Goal: Transaction & Acquisition: Purchase product/service

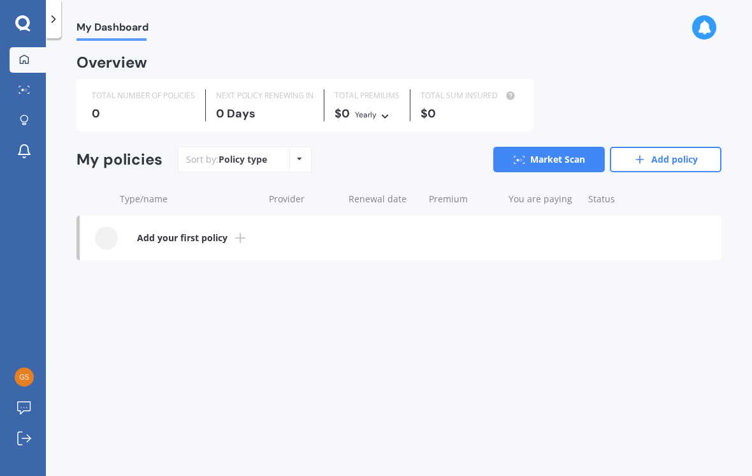
scroll to position [2, 0]
click at [23, 120] on icon at bounding box center [24, 119] width 8 height 8
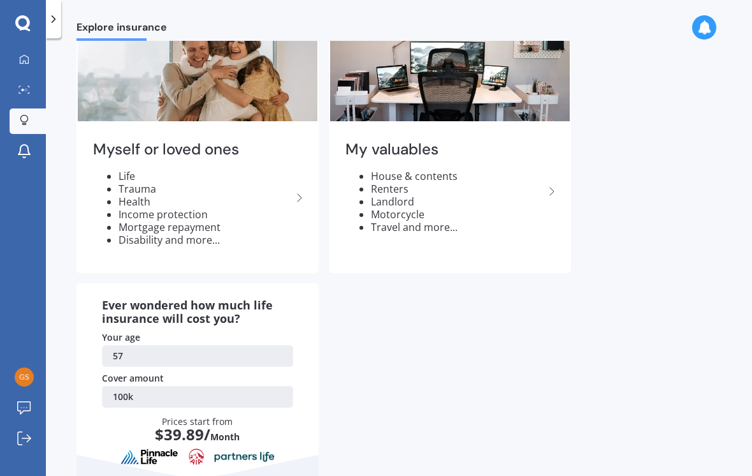
scroll to position [67, 0]
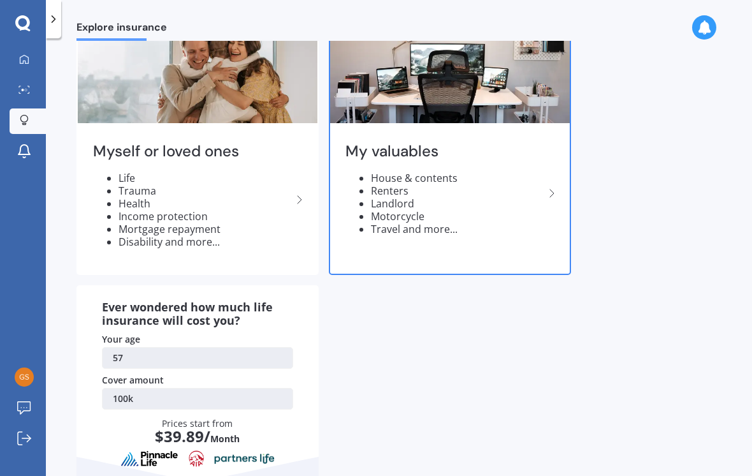
click at [428, 176] on li "House & contents" at bounding box center [457, 177] width 173 height 13
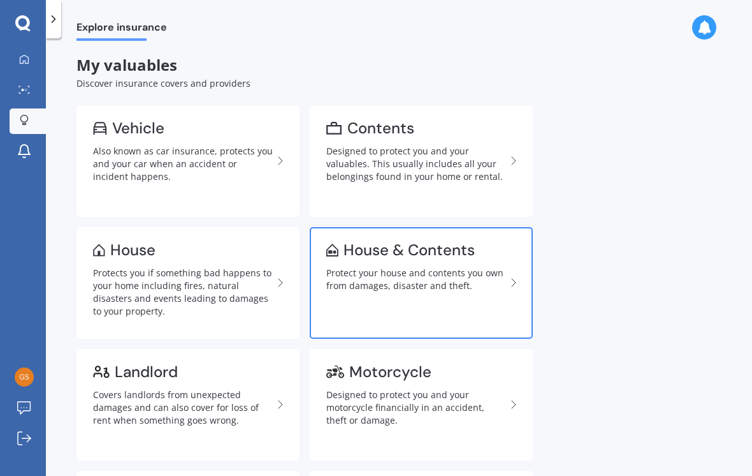
click at [450, 281] on div "Protect your house and contents you own from damages, disaster and theft." at bounding box center [416, 278] width 180 height 25
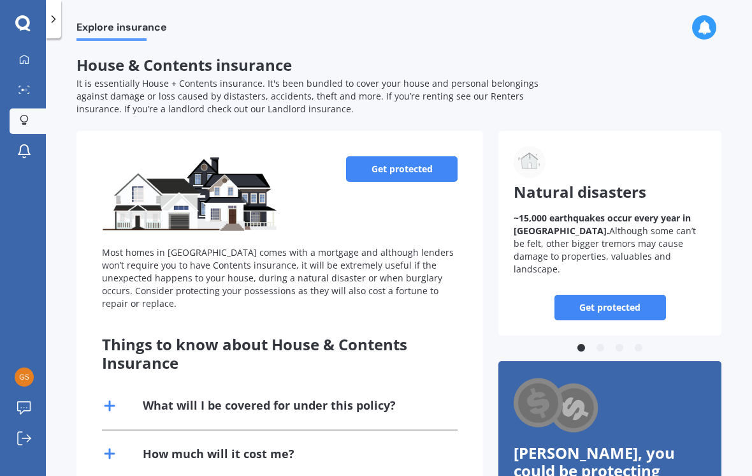
click at [414, 156] on link "Get protected" at bounding box center [402, 168] width 112 height 25
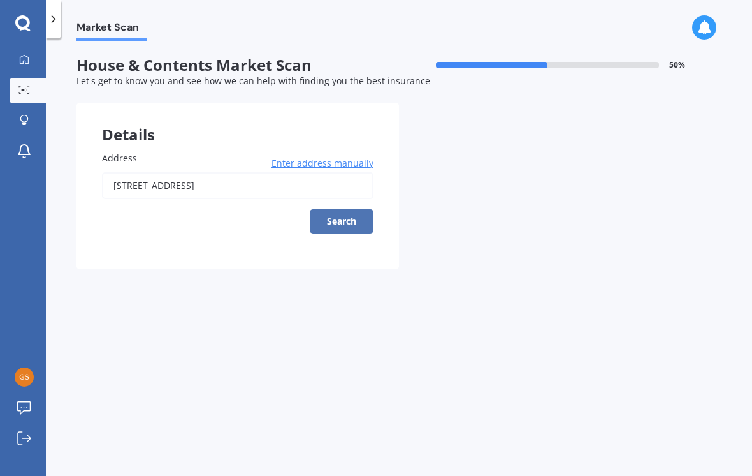
click at [347, 209] on button "Search" at bounding box center [342, 221] width 64 height 24
type input "[STREET_ADDRESS]"
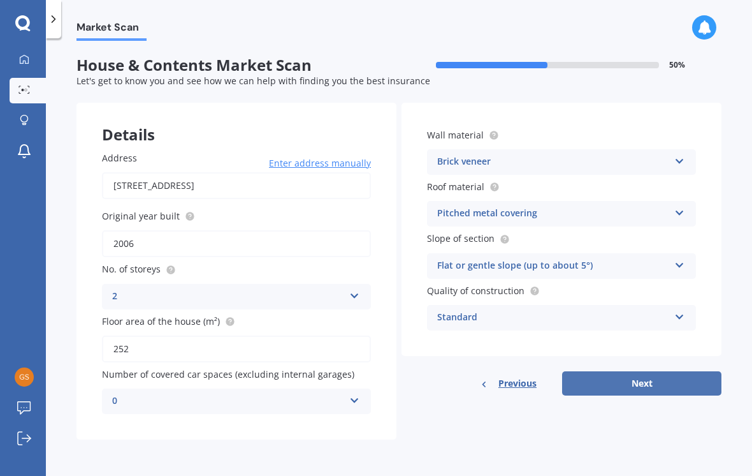
click at [623, 371] on button "Next" at bounding box center [641, 383] width 159 height 24
select select "26"
select select "07"
select select "1968"
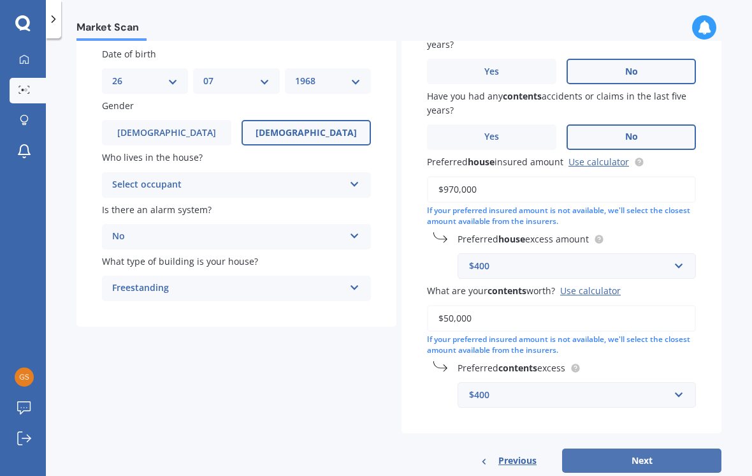
scroll to position [103, 0]
click at [636, 449] on button "Next" at bounding box center [641, 461] width 159 height 24
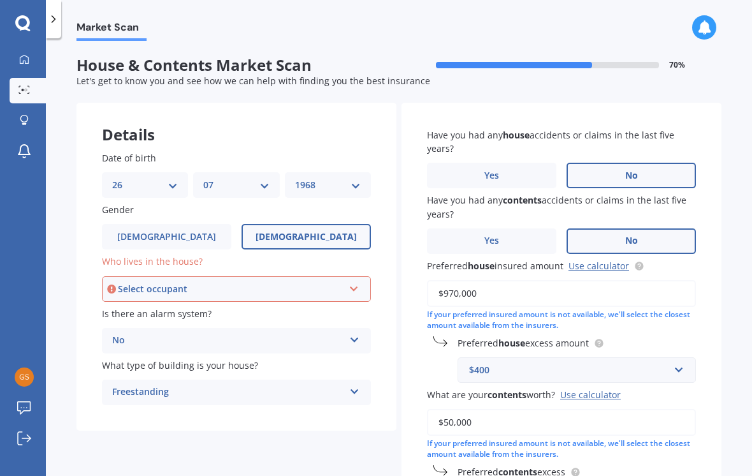
scroll to position [0, 0]
click at [168, 224] on label "[DEMOGRAPHIC_DATA]" at bounding box center [166, 236] width 129 height 25
click at [0, 0] on input "[DEMOGRAPHIC_DATA]" at bounding box center [0, 0] width 0 height 0
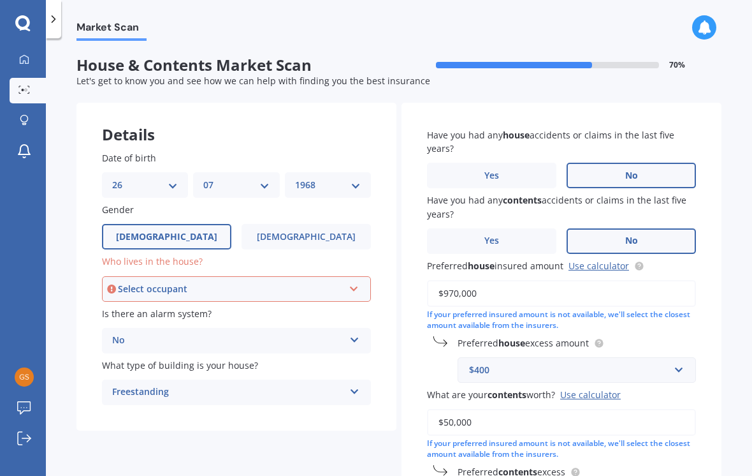
click at [153, 178] on select "DD 01 02 03 04 05 06 07 08 09 10 11 12 13 14 15 16 17 18 19 20 21 22 23 24 25 2…" at bounding box center [145, 185] width 66 height 14
select select "12"
click at [260, 178] on select "MM 01 02 03 04 05 06 07 08 09 10 11 12" at bounding box center [236, 185] width 66 height 14
select select "08"
click at [354, 178] on select "YYYY 2009 2008 2007 2006 2005 2004 2003 2002 2001 2000 1999 1998 1997 1996 1995…" at bounding box center [328, 185] width 66 height 14
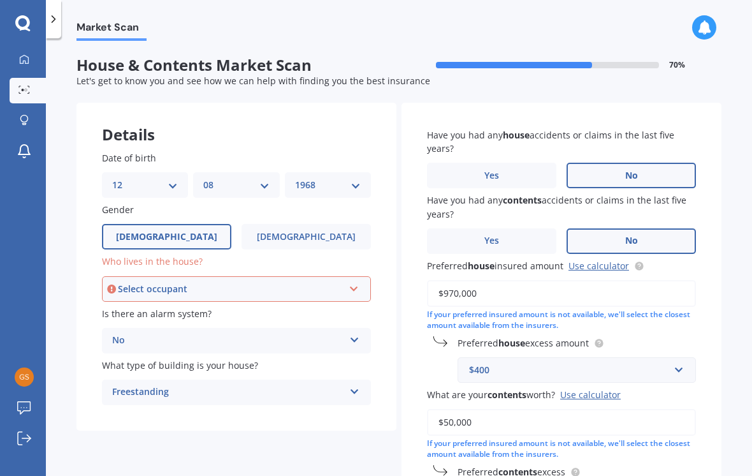
select select "1962"
click at [351, 282] on icon at bounding box center [354, 286] width 11 height 9
click at [134, 307] on span "Owner" at bounding box center [127, 313] width 29 height 12
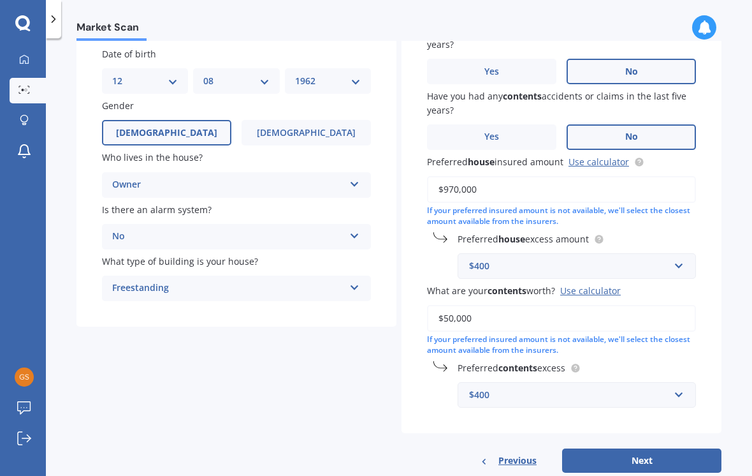
scroll to position [103, 0]
click at [646, 449] on button "Next" at bounding box center [641, 461] width 159 height 24
select select "12"
select select "08"
select select "1962"
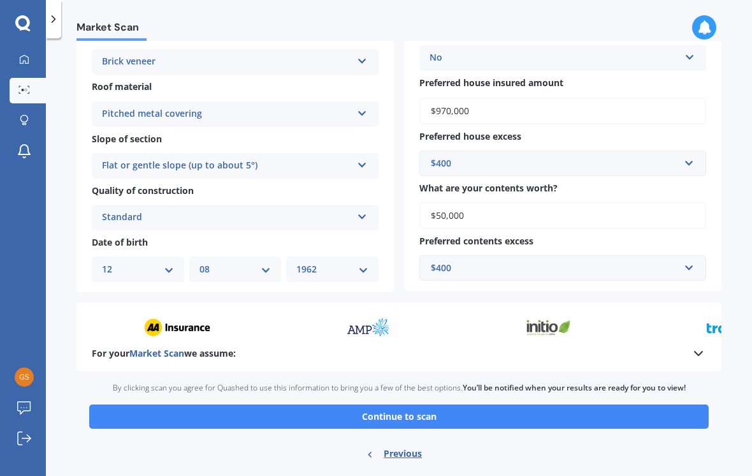
scroll to position [347, 0]
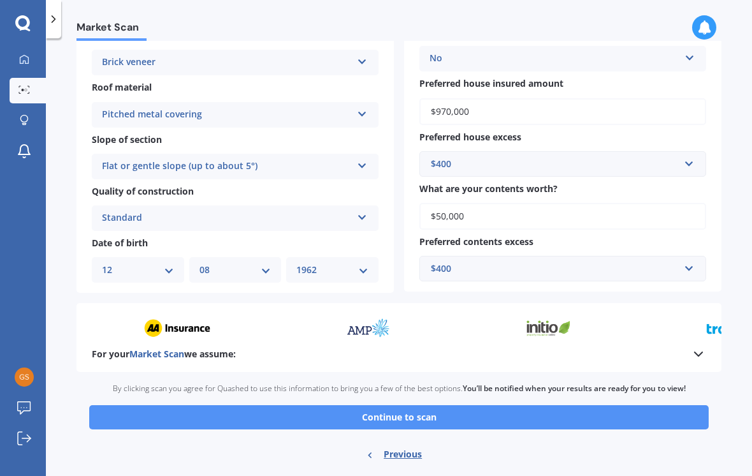
click at [452, 405] on button "Continue to scan" at bounding box center [399, 417] width 620 height 24
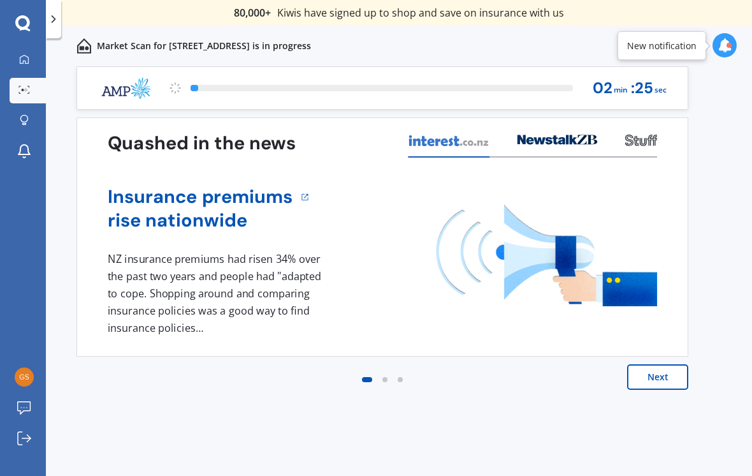
click at [659, 384] on button "Next" at bounding box center [657, 376] width 61 height 25
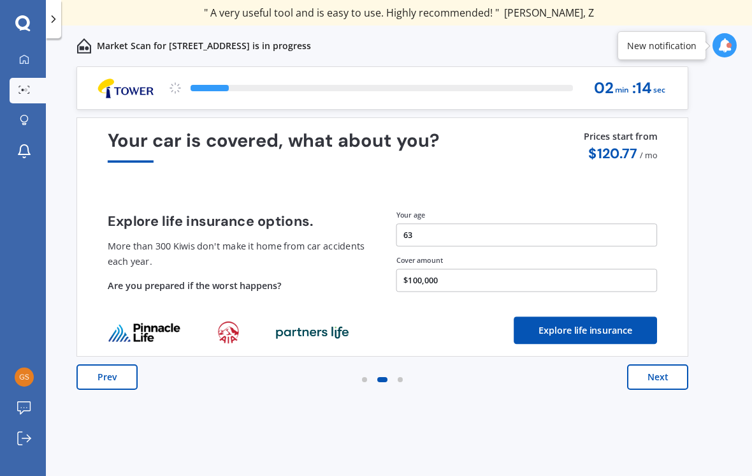
click at [663, 379] on button "Next" at bounding box center [657, 376] width 61 height 25
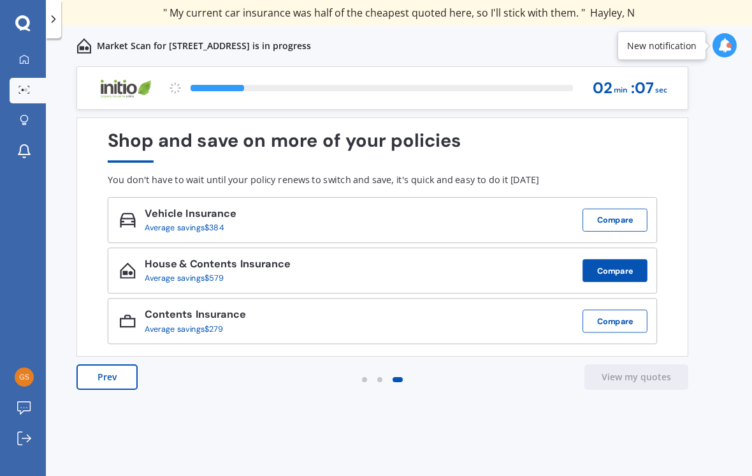
click at [618, 277] on button "Compare" at bounding box center [615, 270] width 65 height 23
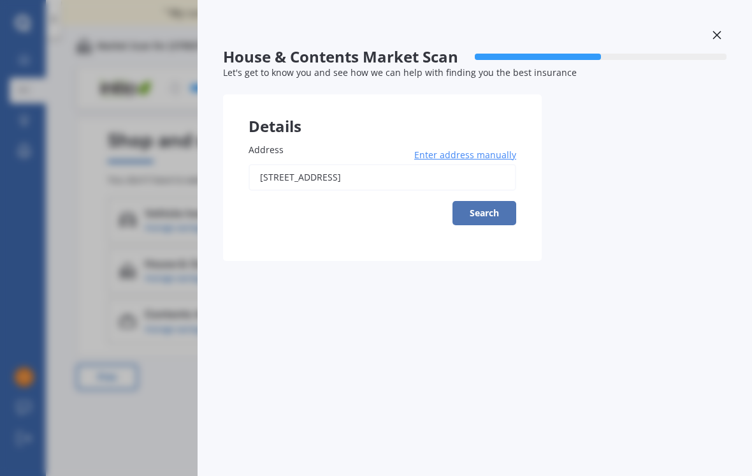
click at [493, 212] on button "Search" at bounding box center [485, 213] width 64 height 24
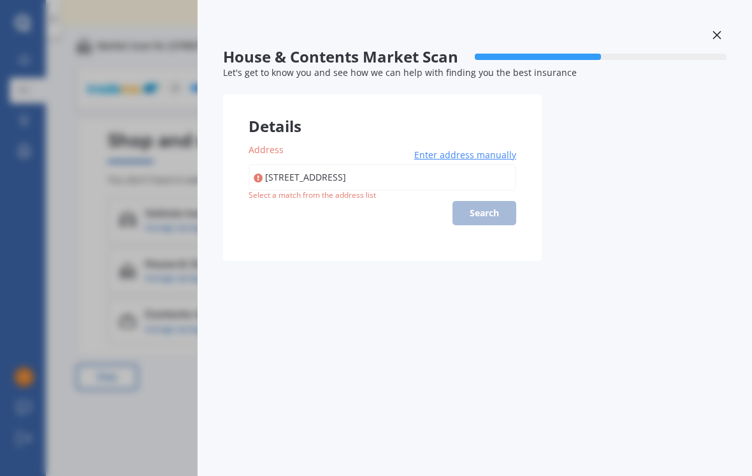
scroll to position [20, 0]
type input "[STREET_ADDRESS]"
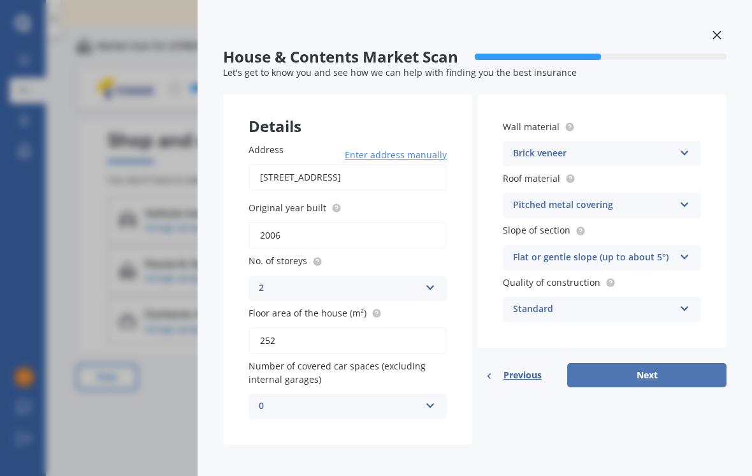
click at [679, 363] on button "Next" at bounding box center [646, 375] width 159 height 24
select select "12"
select select "08"
select select "1962"
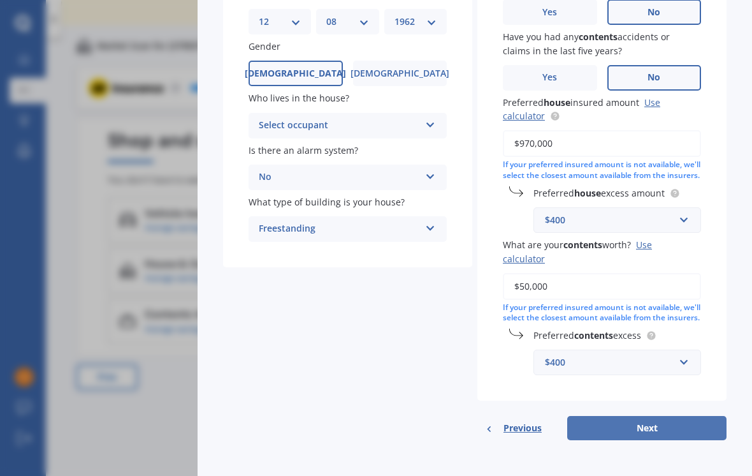
scroll to position [163, 0]
click at [660, 416] on button "Next" at bounding box center [646, 428] width 159 height 24
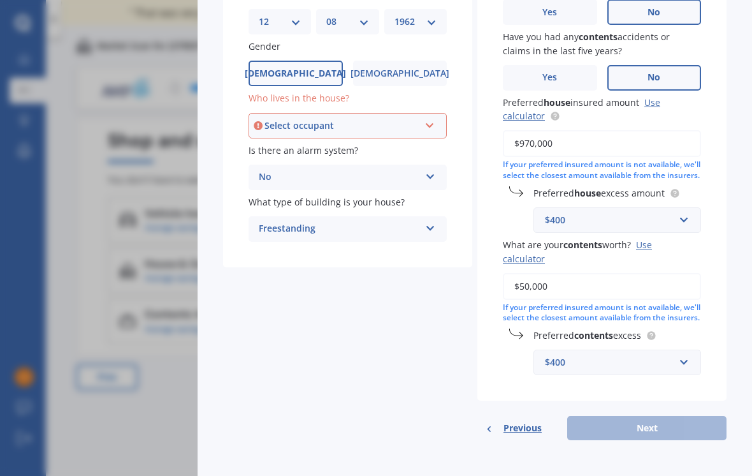
click at [433, 119] on icon at bounding box center [430, 123] width 11 height 9
click at [353, 138] on div "Owner" at bounding box center [348, 149] width 196 height 23
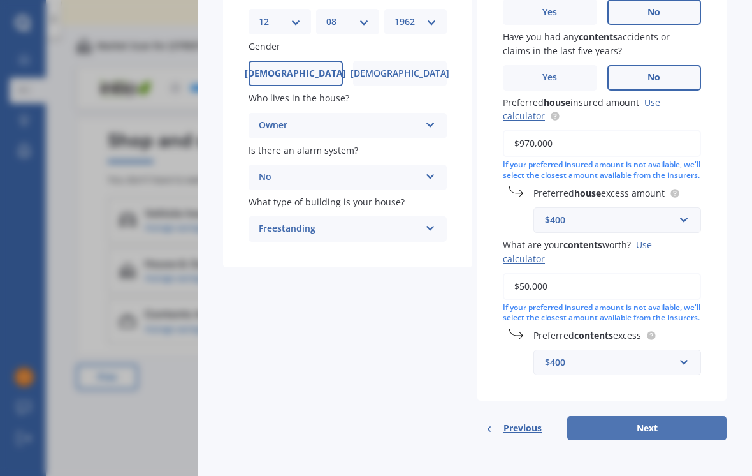
click at [639, 416] on button "Next" at bounding box center [646, 428] width 159 height 24
select select "12"
select select "08"
select select "1962"
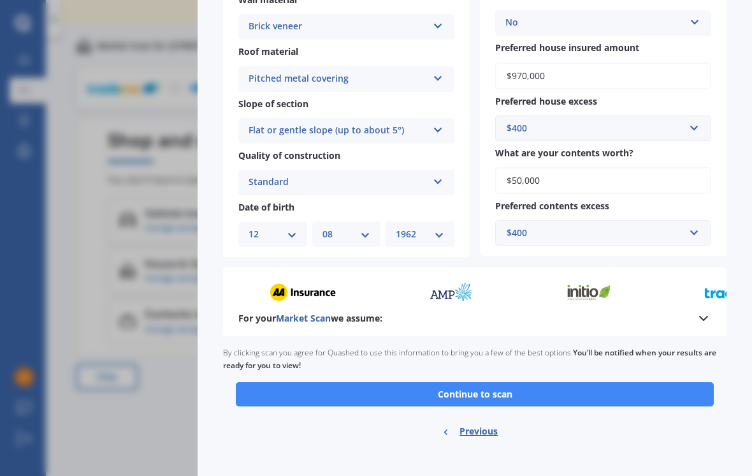
scroll to position [373, 0]
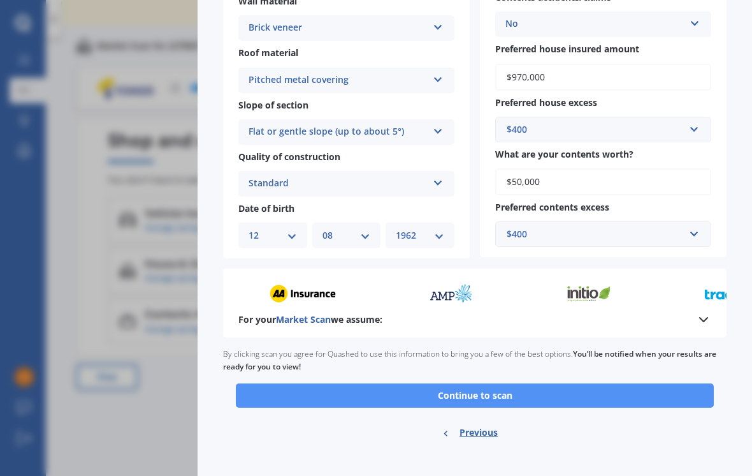
click at [500, 383] on button "Continue to scan" at bounding box center [475, 395] width 478 height 24
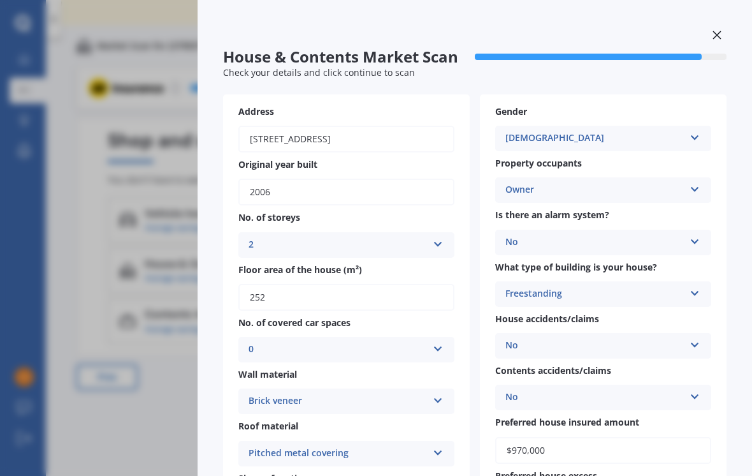
scroll to position [0, 0]
click at [44, 219] on div "House & Contents Market Scan 90 % Check your details and click continue to scan…" at bounding box center [376, 238] width 752 height 476
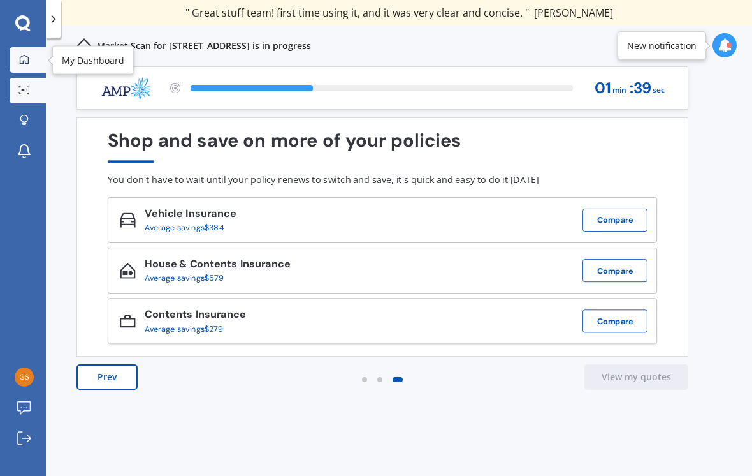
click at [29, 54] on icon at bounding box center [24, 58] width 9 height 9
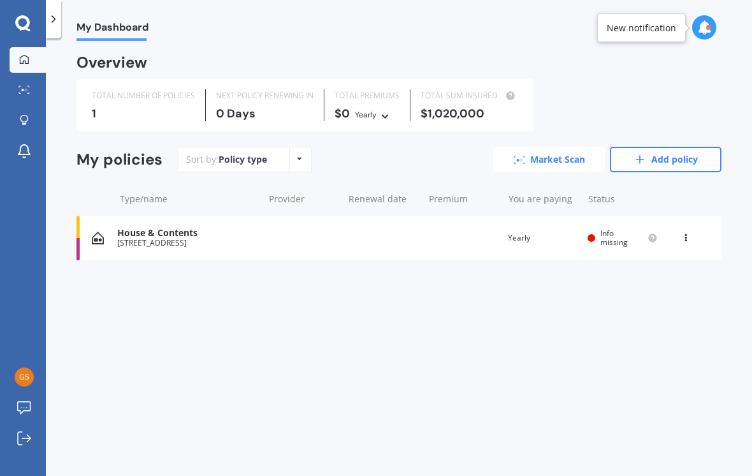
click at [547, 147] on link "Market Scan" at bounding box center [549, 159] width 112 height 25
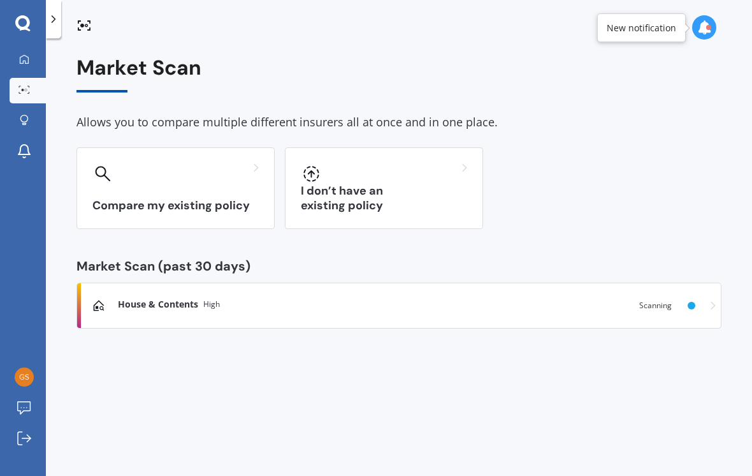
click at [305, 282] on link "House & Contents High Scanning" at bounding box center [398, 305] width 645 height 46
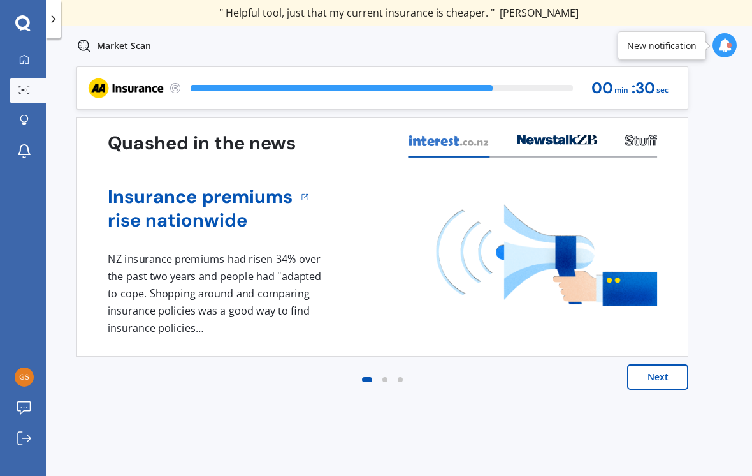
click at [676, 45] on div "New notification" at bounding box center [661, 46] width 69 height 13
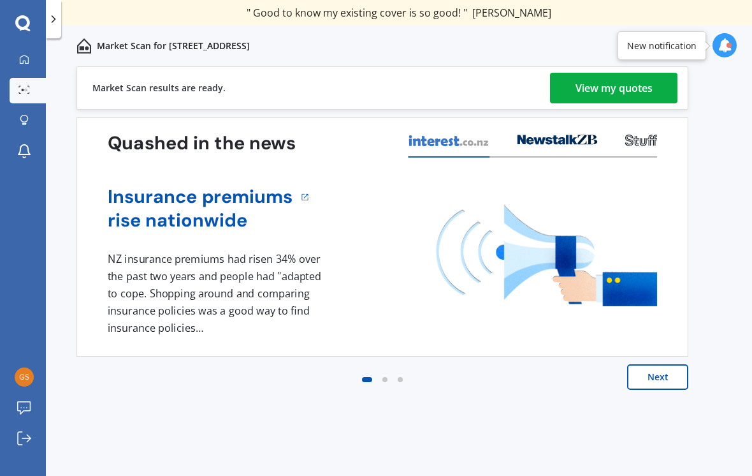
click at [632, 89] on div "View my quotes" at bounding box center [614, 88] width 77 height 31
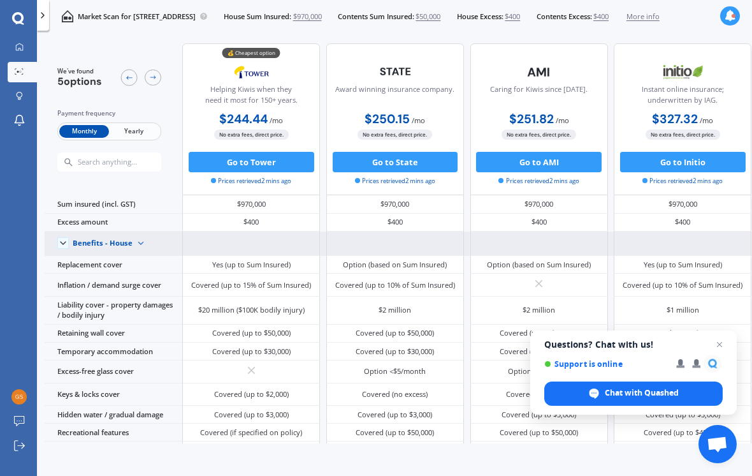
click at [62, 248] on icon at bounding box center [63, 243] width 10 height 10
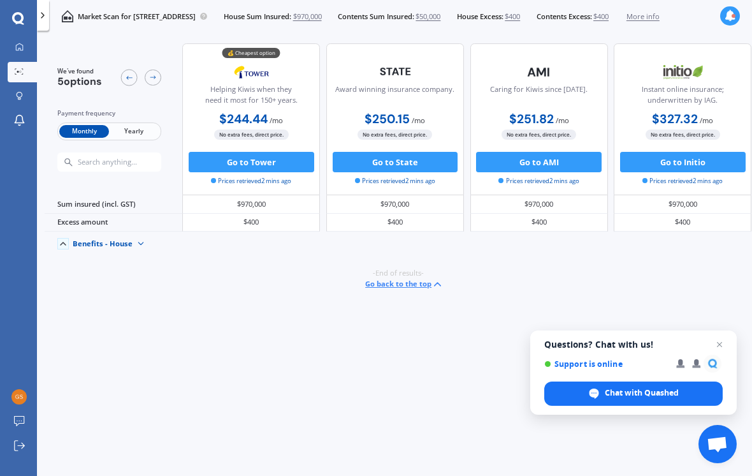
click at [149, 252] on img at bounding box center [141, 243] width 17 height 17
click at [145, 284] on span "Benefits - Contents" at bounding box center [113, 280] width 63 height 10
